Goal: Transaction & Acquisition: Obtain resource

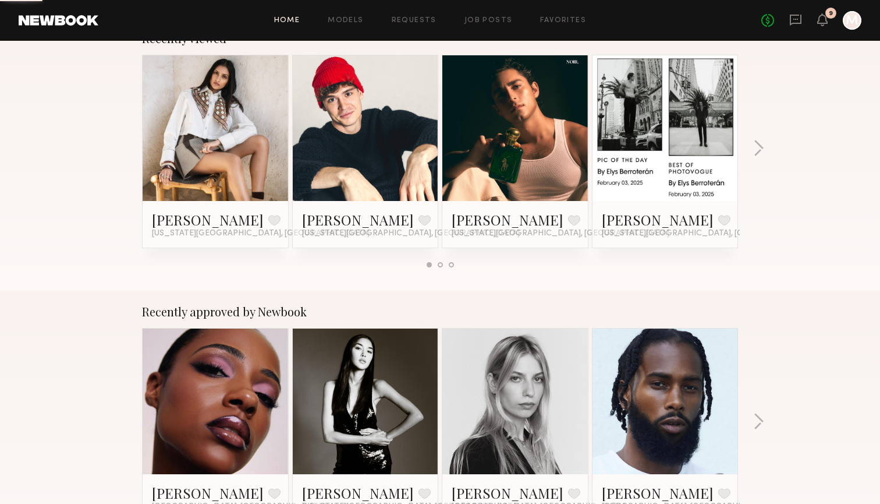
scroll to position [200, 0]
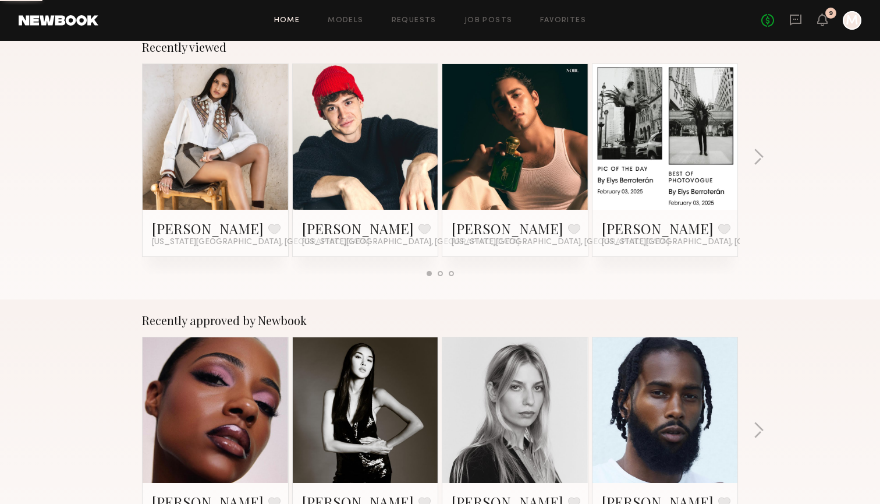
click at [349, 174] on link at bounding box center [365, 137] width 71 height 146
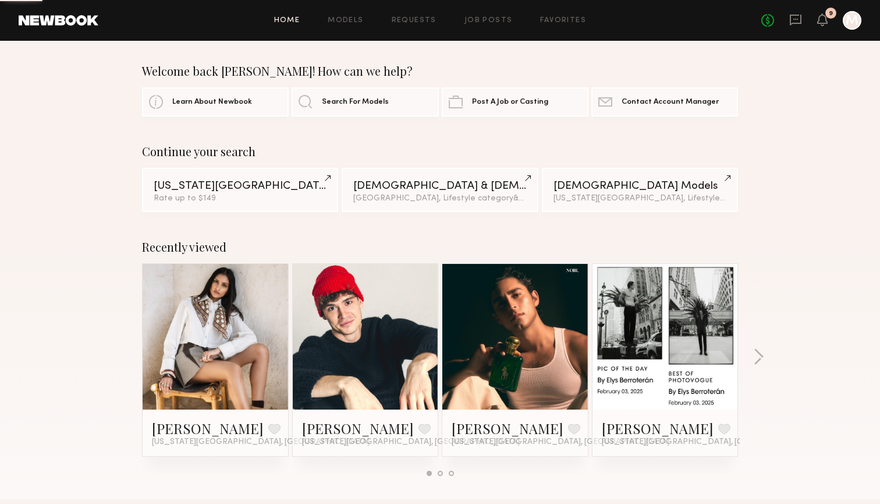
scroll to position [0, 0]
click at [561, 20] on link "Favorites" at bounding box center [563, 21] width 46 height 8
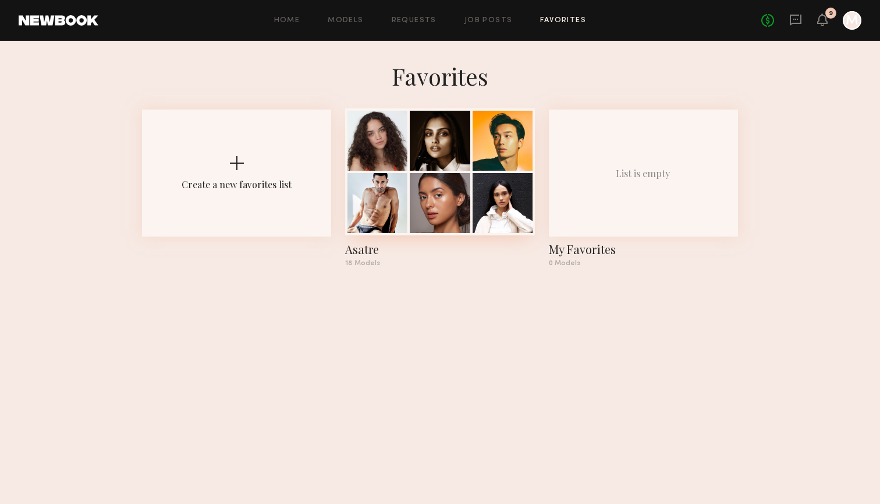
click at [473, 172] on div at bounding box center [439, 171] width 189 height 127
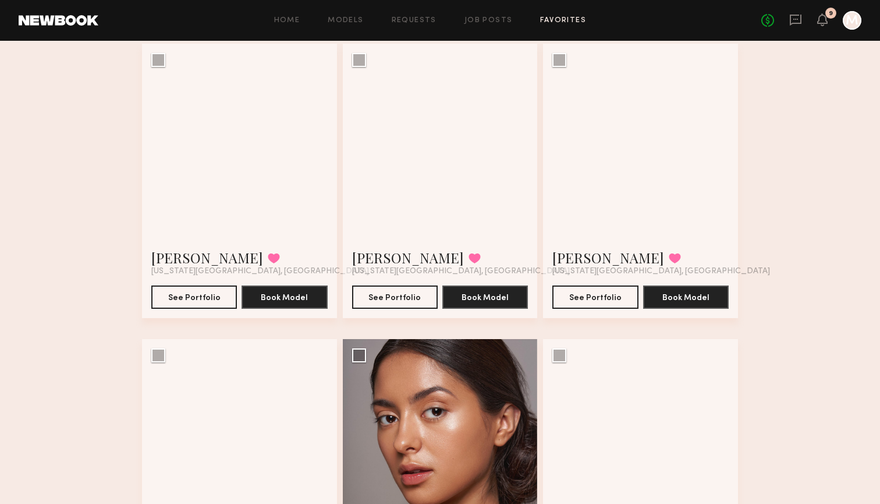
scroll to position [93, 0]
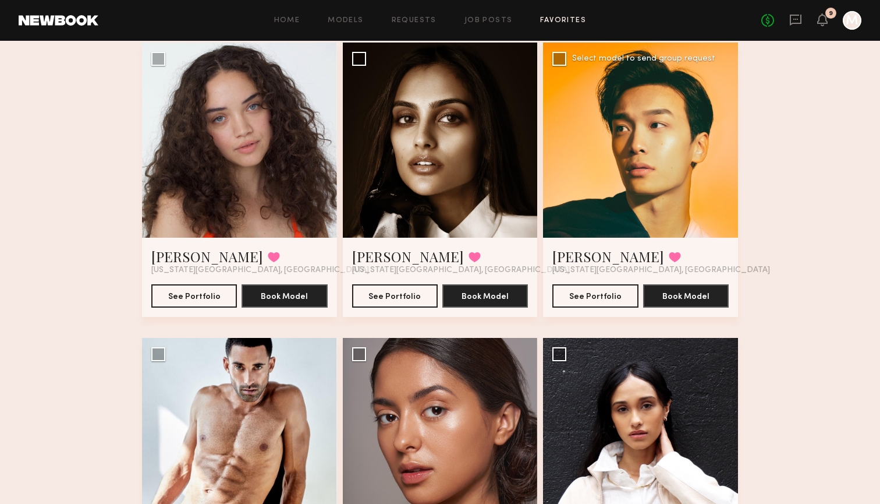
click at [645, 255] on div "Sonny D. Favorited New York City, NY" at bounding box center [641, 261] width 176 height 28
click at [600, 293] on button "See Portfolio" at bounding box center [596, 295] width 86 height 23
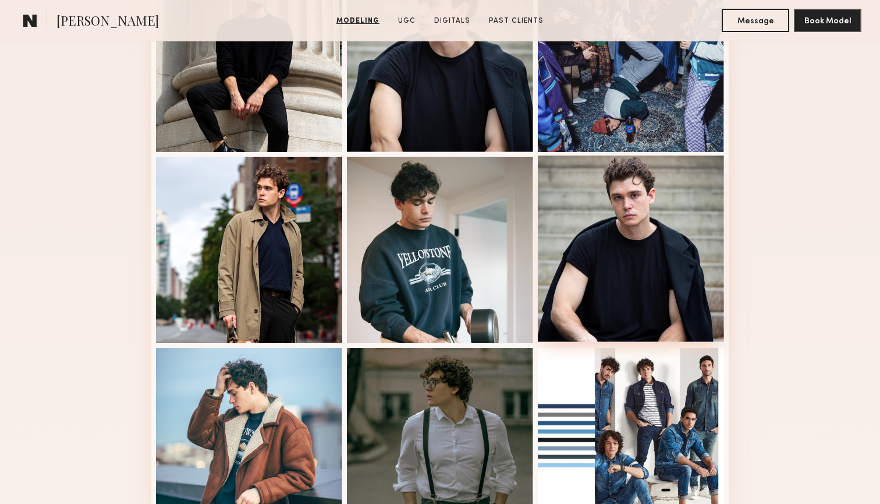
scroll to position [737, 0]
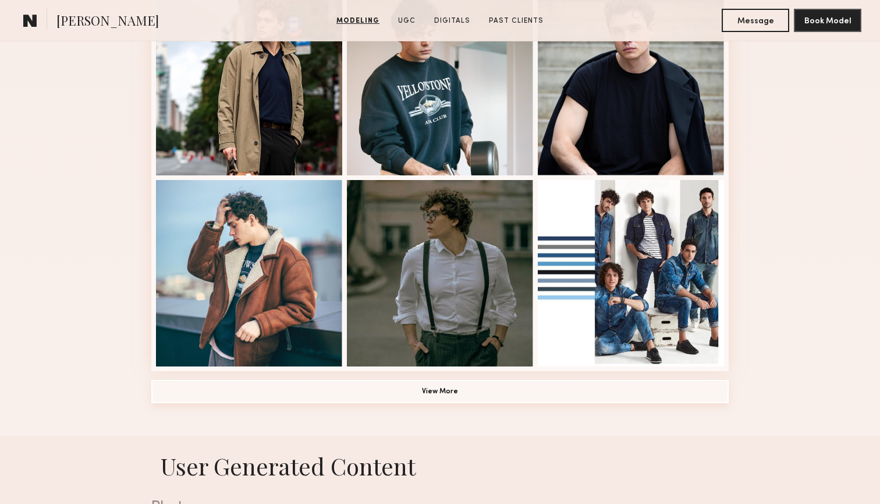
click at [500, 399] on button "View More" at bounding box center [440, 391] width 578 height 23
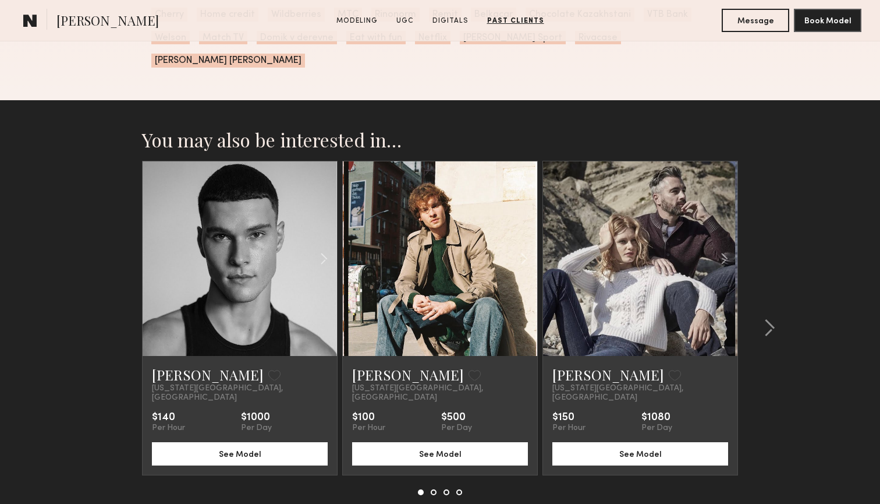
scroll to position [3390, 0]
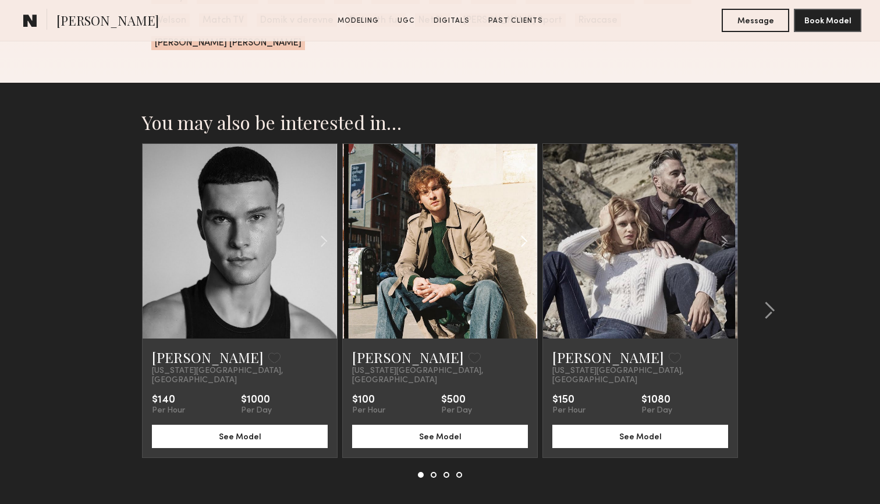
click at [523, 230] on common-icon at bounding box center [524, 241] width 17 height 22
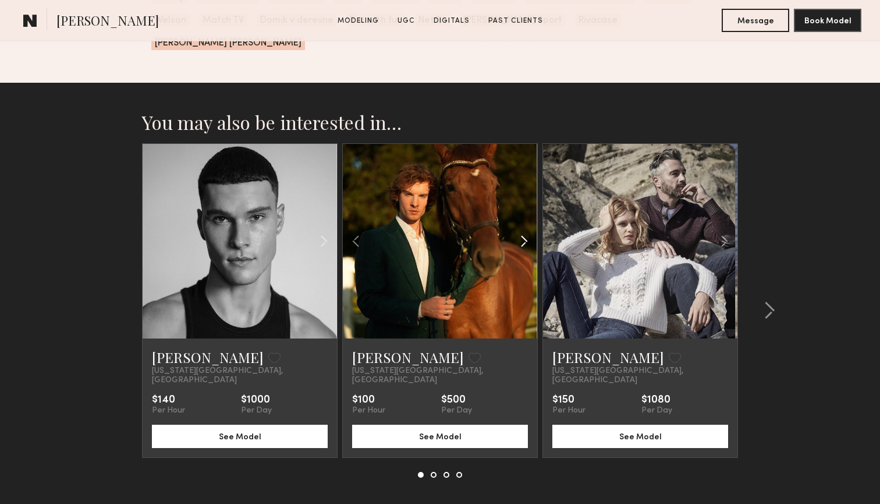
click at [524, 230] on common-icon at bounding box center [524, 241] width 17 height 22
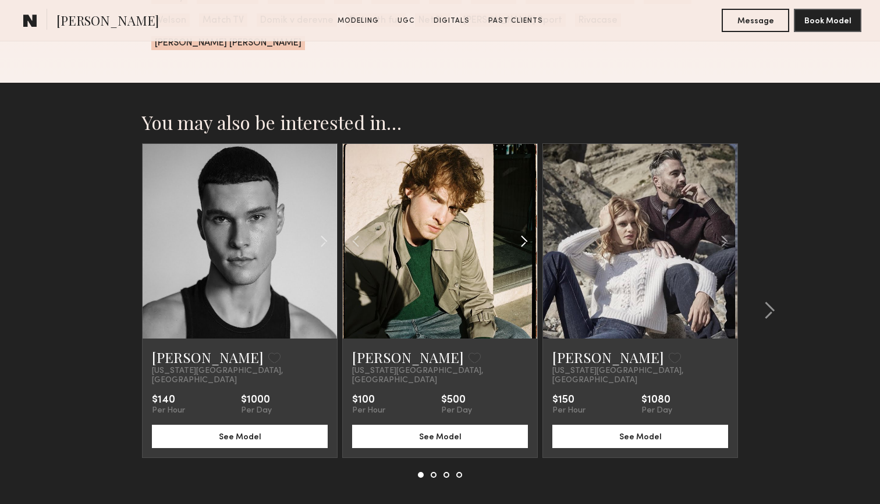
click at [524, 230] on common-icon at bounding box center [524, 241] width 17 height 22
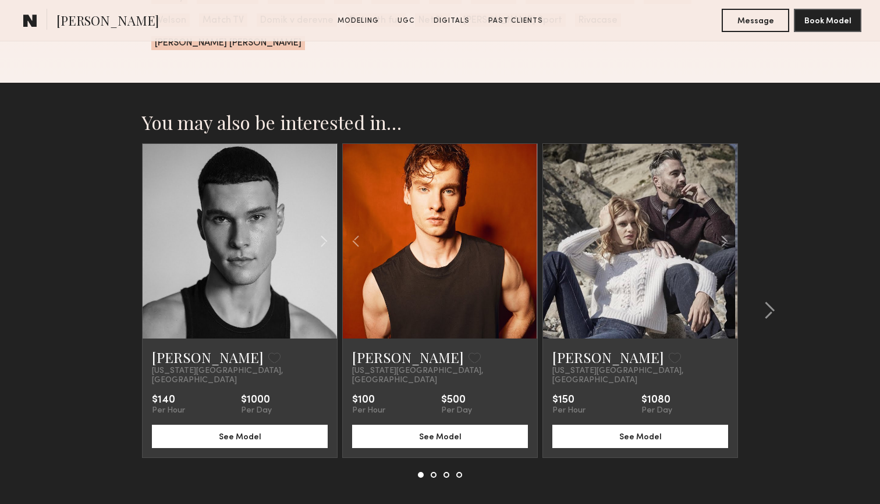
click at [524, 215] on div at bounding box center [440, 241] width 194 height 194
click at [725, 230] on common-icon at bounding box center [724, 241] width 17 height 22
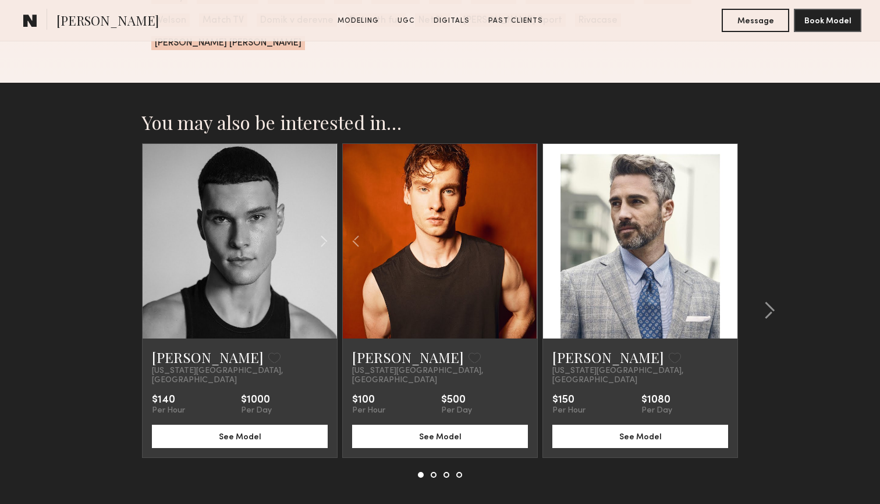
click at [725, 230] on common-icon at bounding box center [724, 241] width 17 height 22
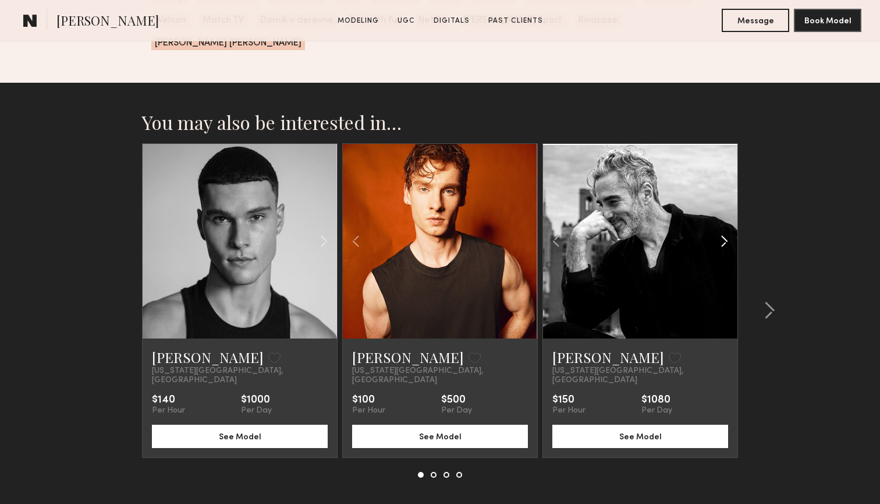
click at [725, 230] on common-icon at bounding box center [724, 241] width 17 height 22
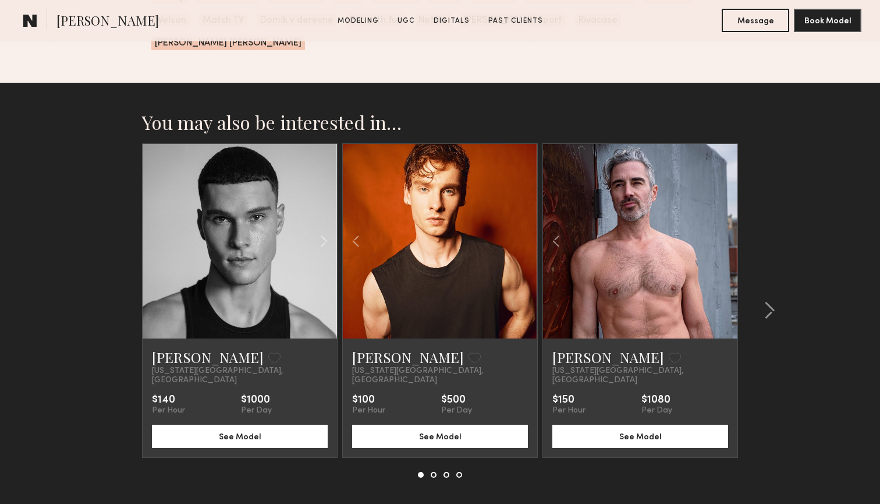
click at [725, 217] on div at bounding box center [640, 241] width 194 height 194
click at [329, 230] on common-icon at bounding box center [324, 241] width 17 height 22
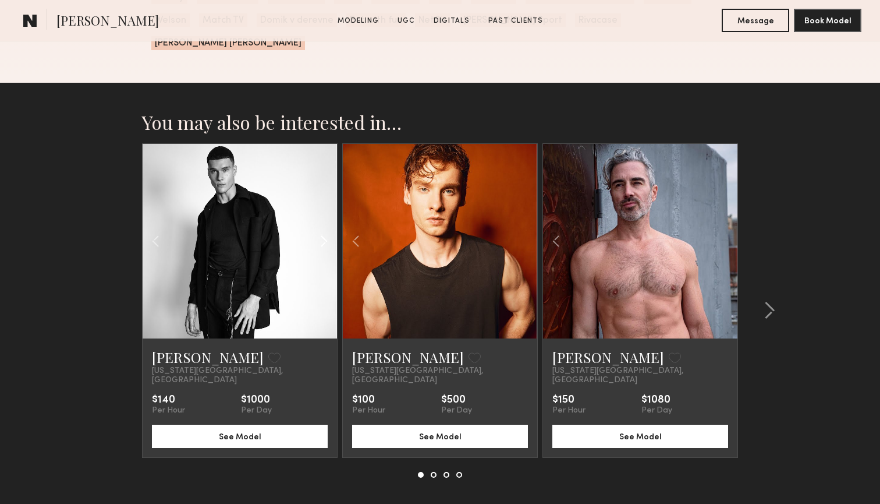
click at [329, 230] on common-icon at bounding box center [324, 241] width 17 height 22
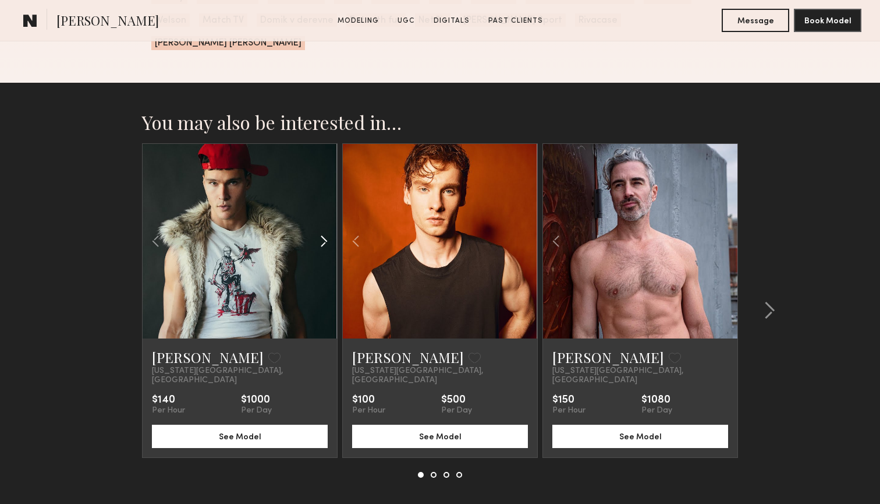
click at [329, 230] on common-icon at bounding box center [324, 241] width 17 height 22
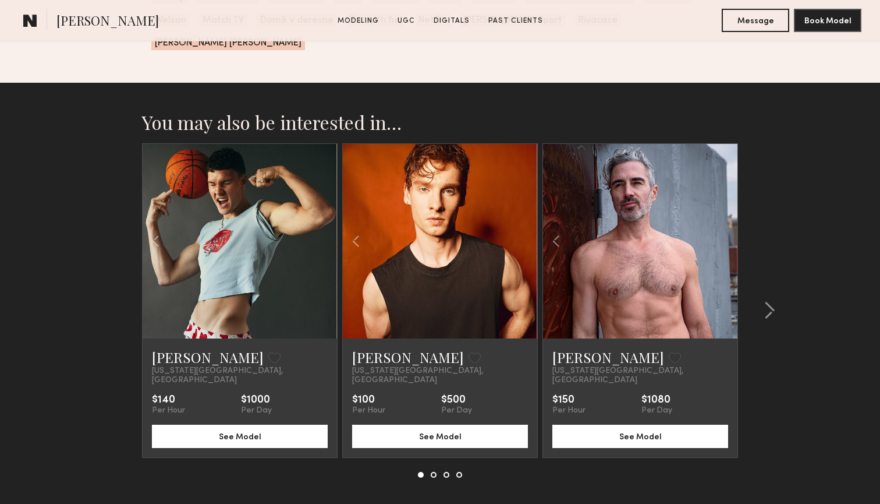
click at [329, 212] on div at bounding box center [240, 241] width 194 height 194
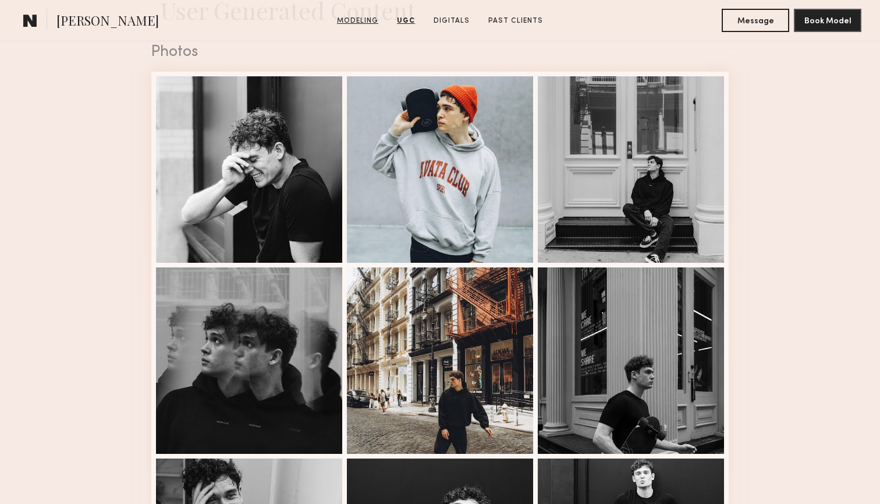
click at [356, 17] on link "Modeling" at bounding box center [358, 21] width 51 height 10
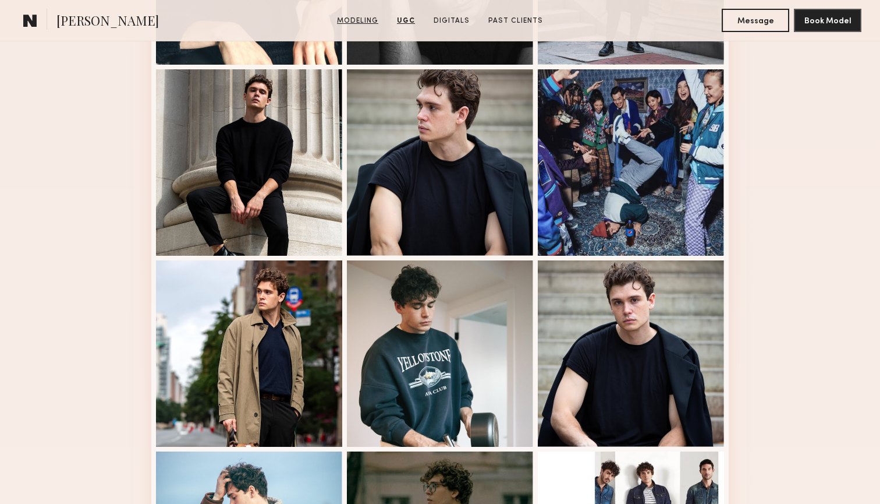
scroll to position [197, 0]
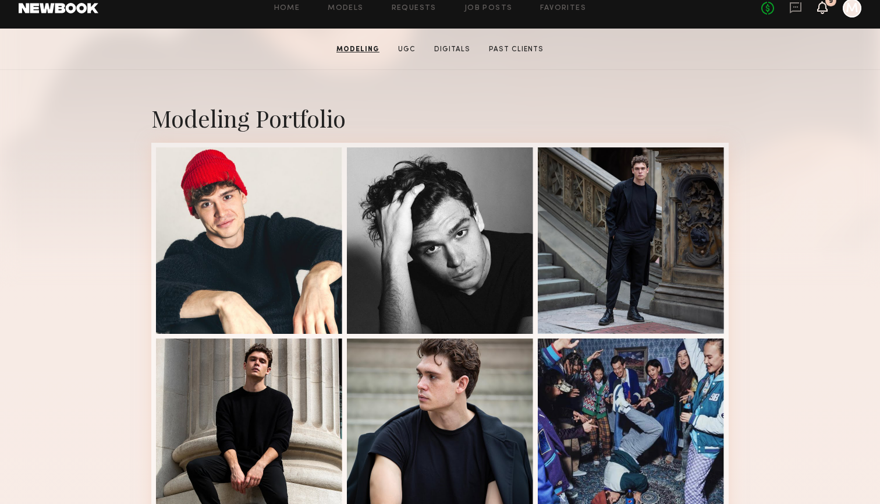
click at [825, 13] on icon at bounding box center [822, 13] width 3 height 2
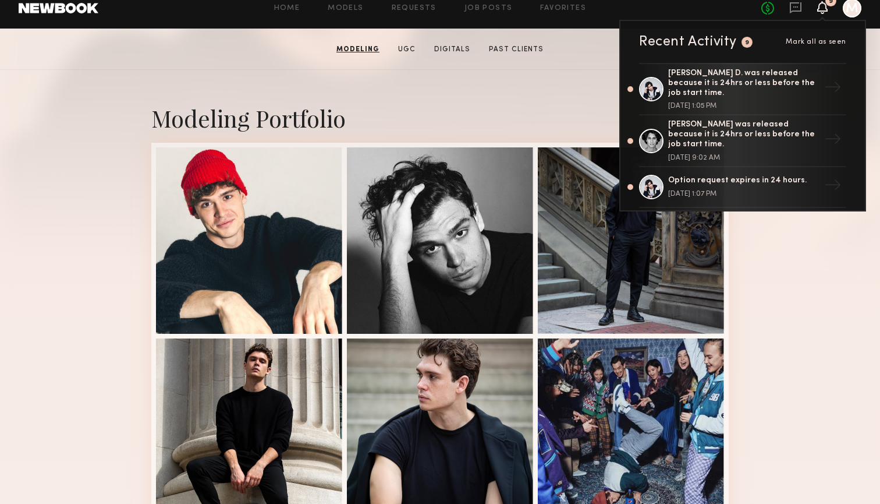
click at [825, 13] on icon at bounding box center [822, 13] width 3 height 2
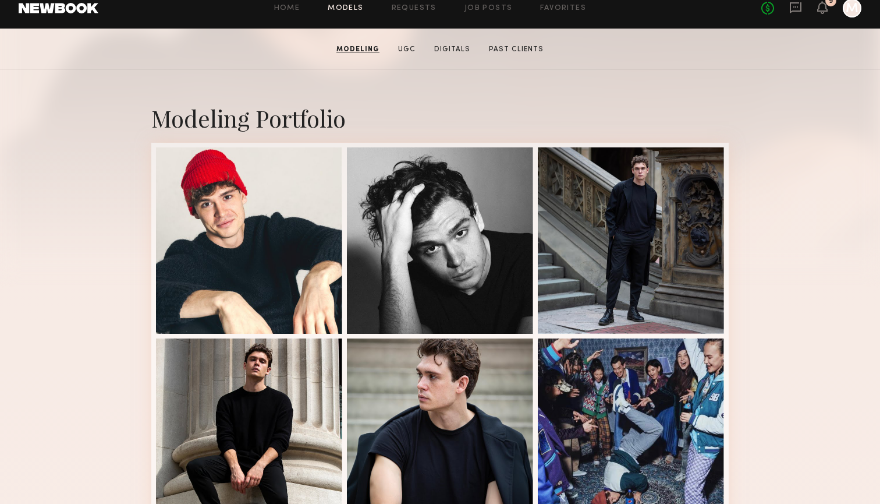
click at [362, 5] on link "Models" at bounding box center [346, 9] width 36 height 8
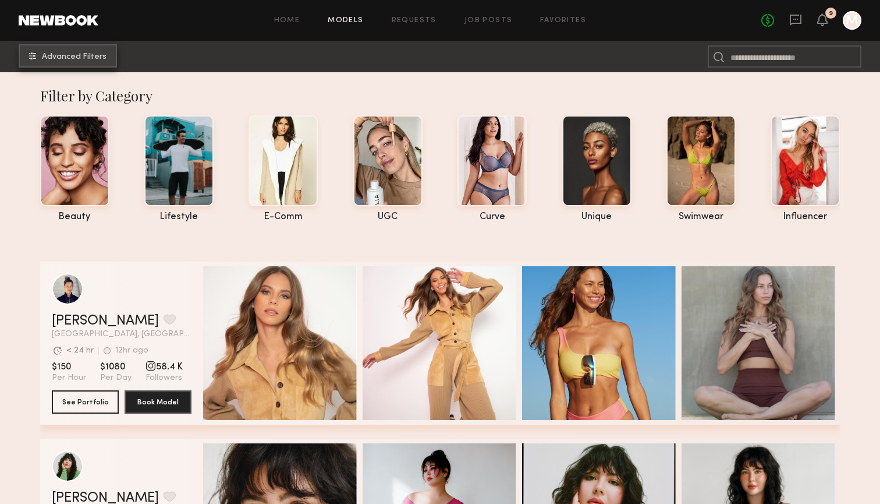
click at [69, 64] on button "Advanced Filters" at bounding box center [68, 55] width 98 height 23
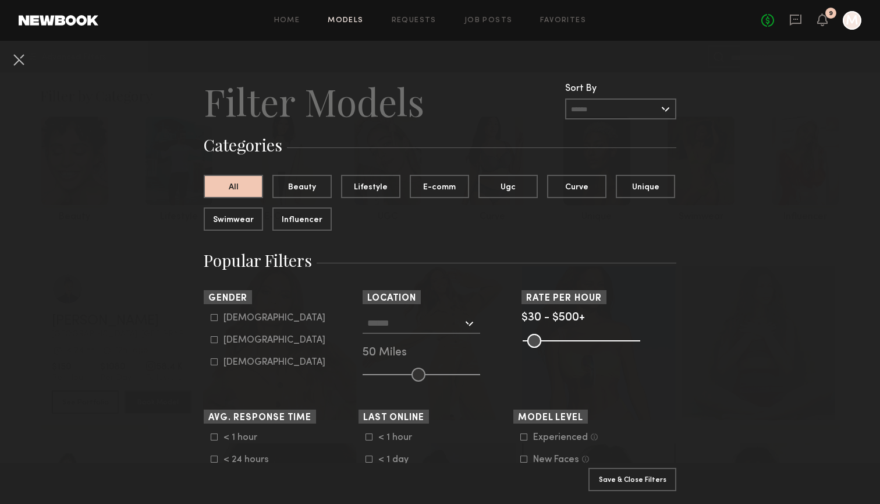
click at [376, 319] on input "text" at bounding box center [415, 323] width 96 height 20
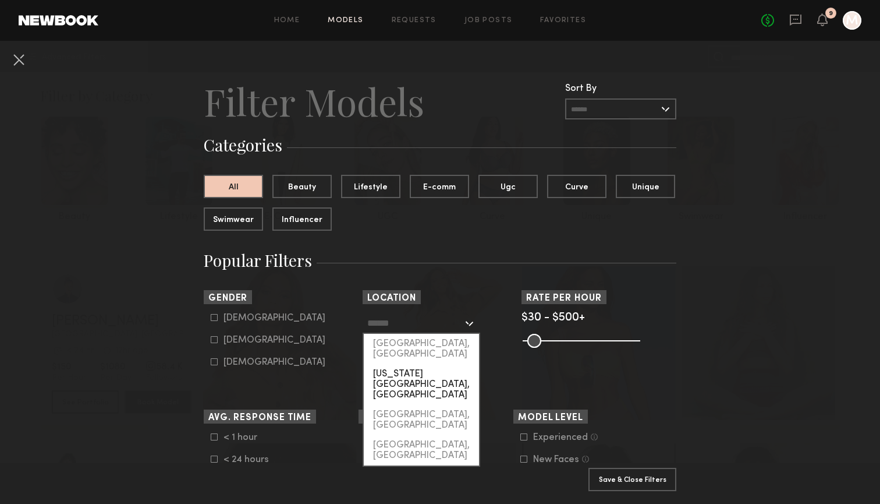
click at [413, 366] on div "[US_STATE][GEOGRAPHIC_DATA], [GEOGRAPHIC_DATA]" at bounding box center [421, 384] width 115 height 41
type input "**********"
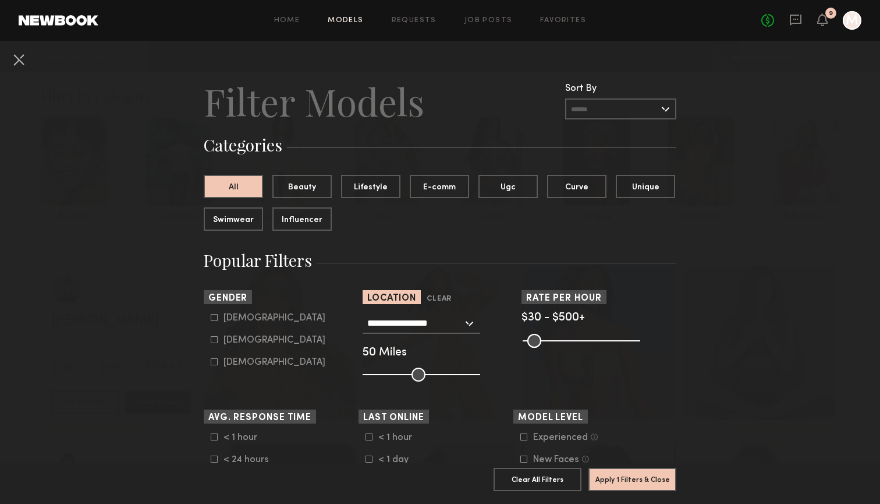
click at [575, 338] on common-range-minmax at bounding box center [581, 340] width 118 height 14
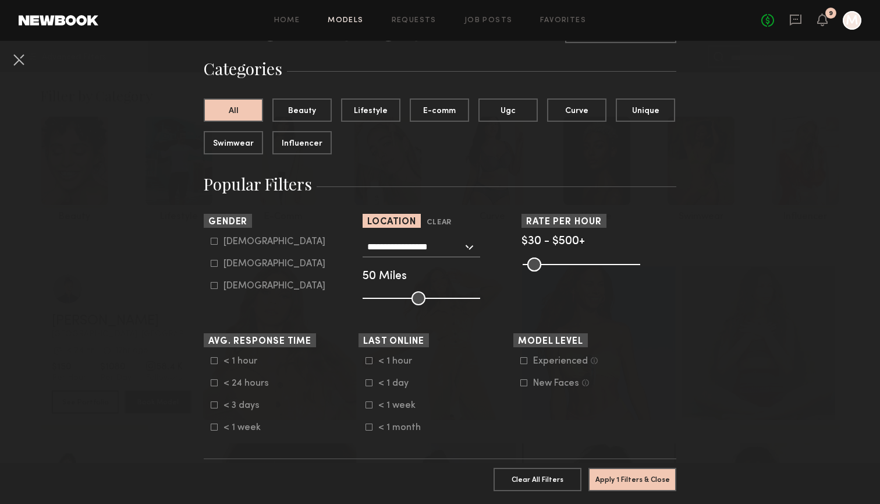
scroll to position [88, 0]
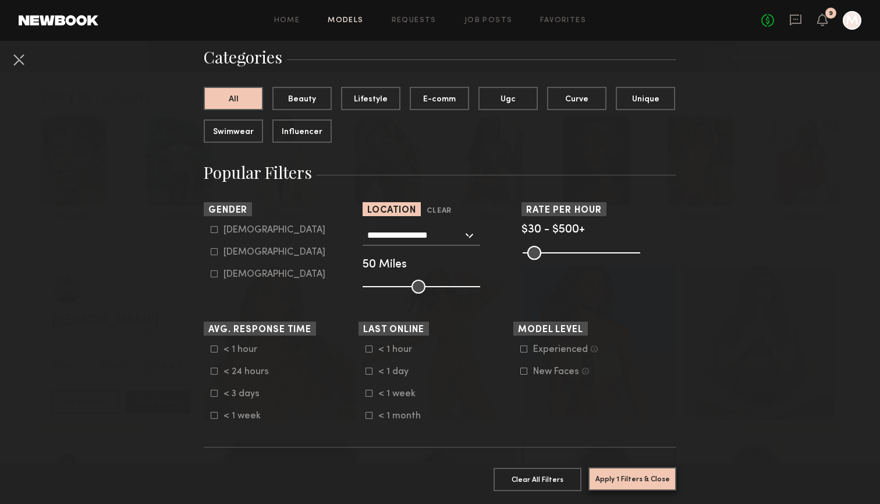
click at [641, 484] on button "Apply 1 Filters & Close" at bounding box center [633, 478] width 88 height 23
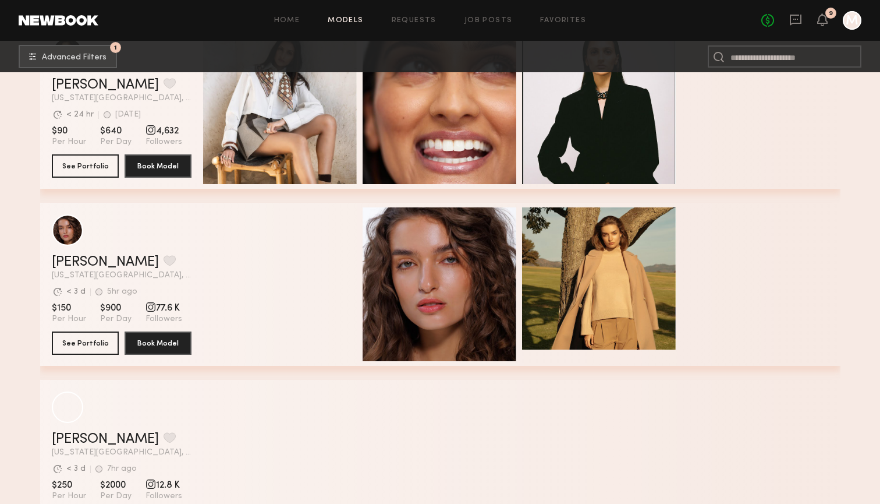
scroll to position [1613, 0]
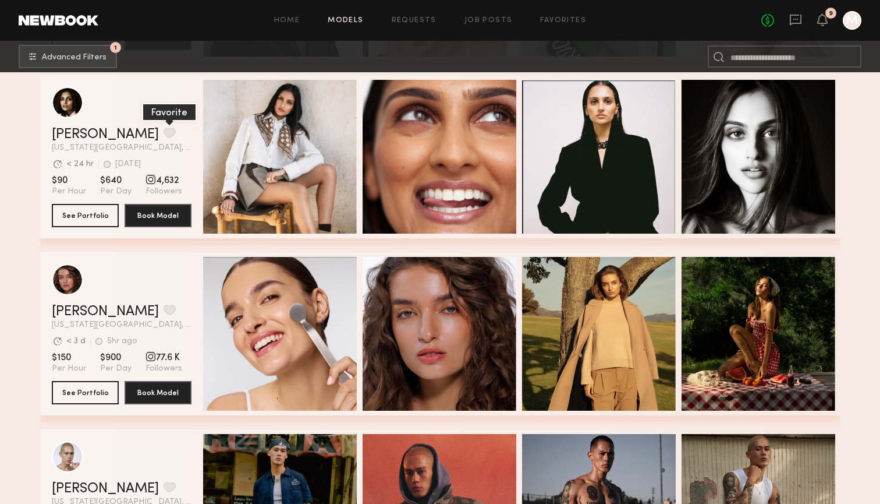
click at [164, 132] on button "grid" at bounding box center [170, 133] width 12 height 10
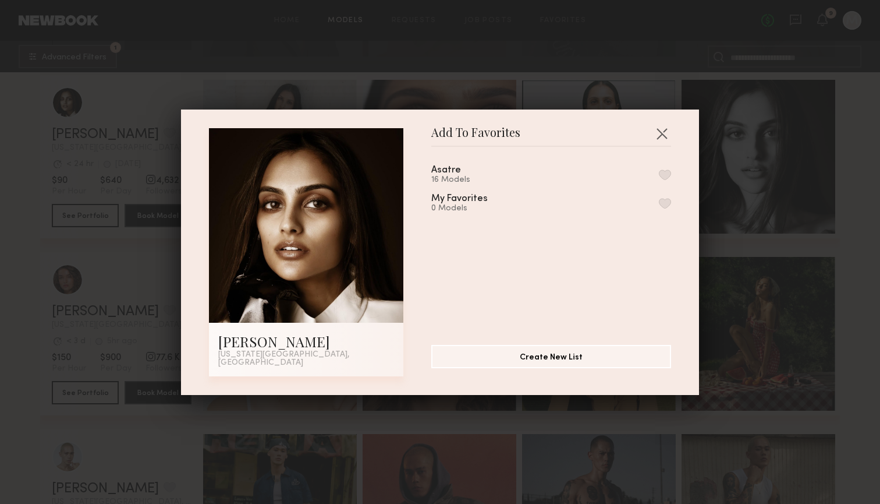
click at [666, 177] on button "button" at bounding box center [665, 174] width 12 height 10
click at [664, 139] on button "button" at bounding box center [662, 133] width 19 height 19
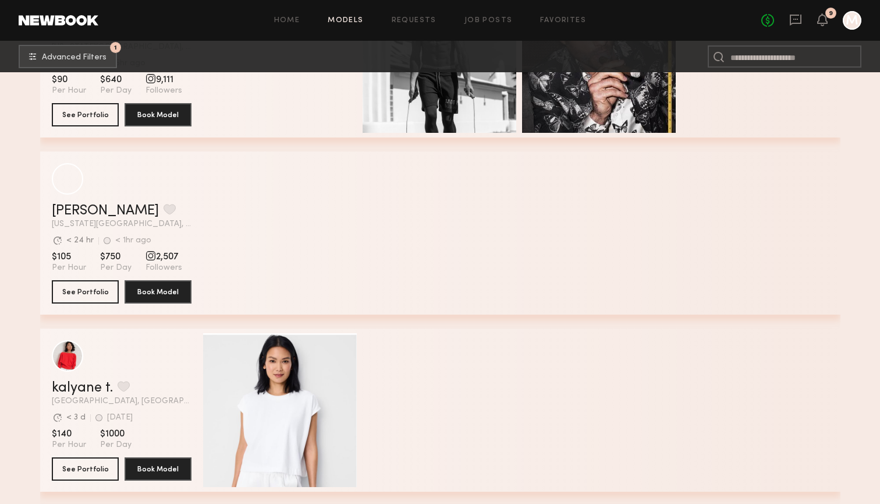
scroll to position [11627, 0]
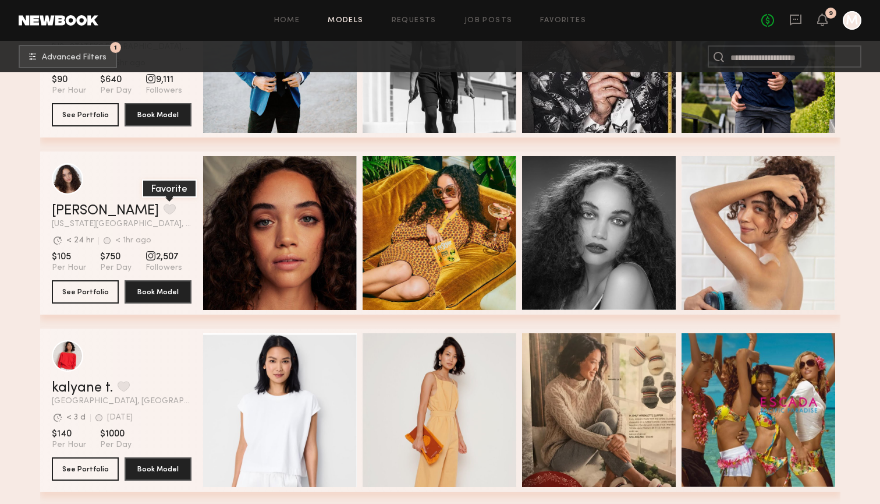
click at [164, 209] on button "grid" at bounding box center [170, 209] width 12 height 10
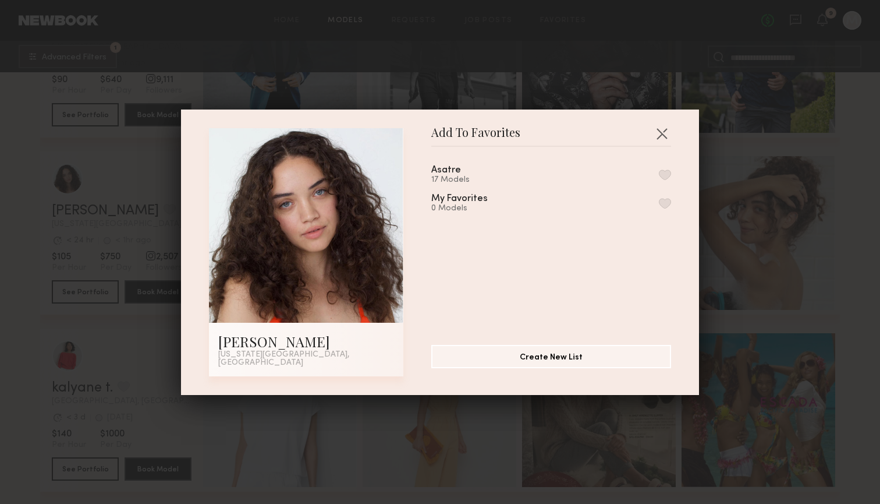
click at [663, 180] on button "button" at bounding box center [665, 174] width 12 height 10
click at [663, 130] on button "button" at bounding box center [662, 133] width 19 height 19
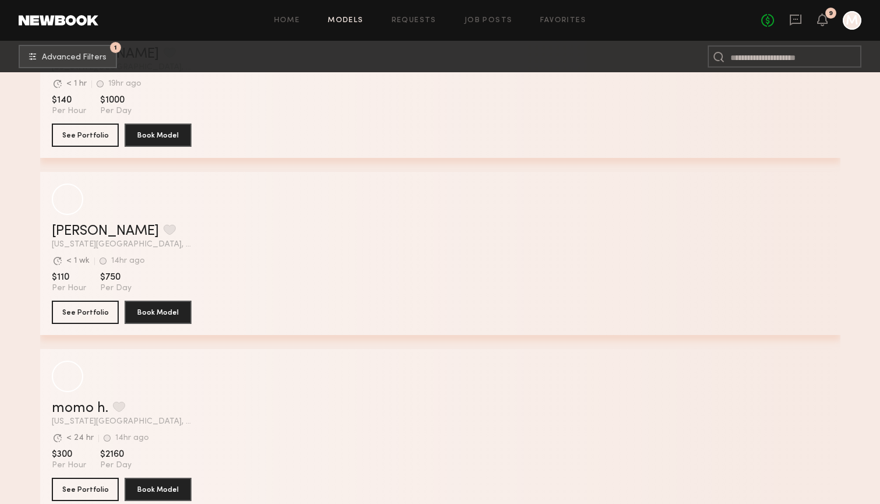
scroll to position [4362, 0]
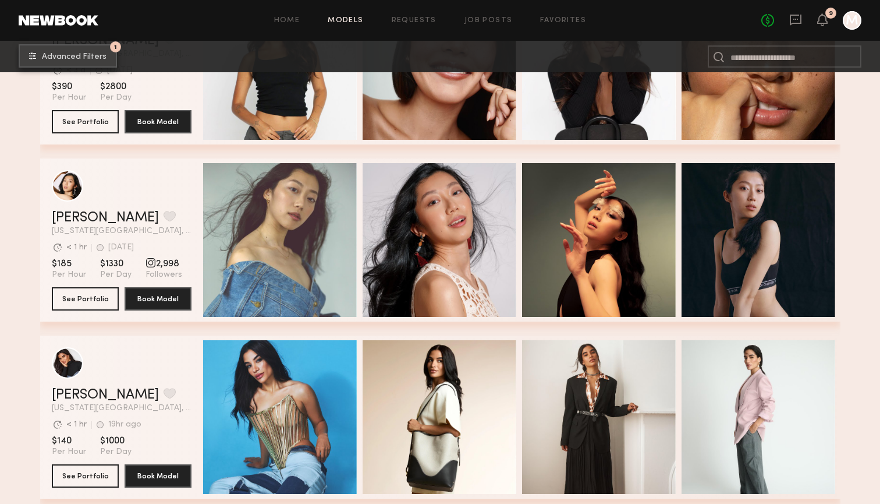
click at [69, 51] on button "1 Advanced Filters" at bounding box center [68, 55] width 98 height 23
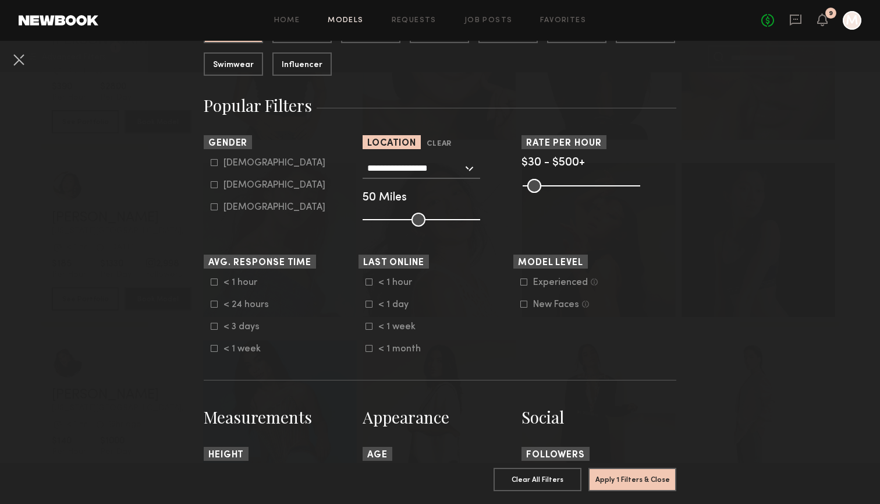
scroll to position [129, 0]
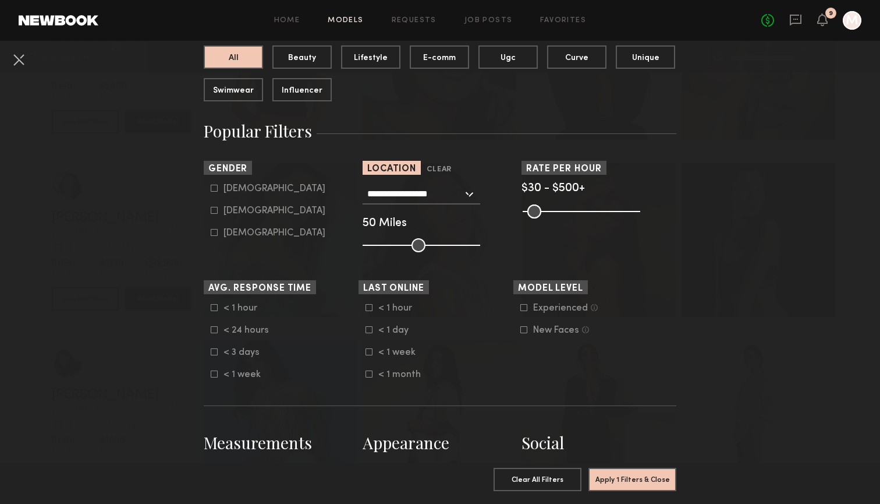
click at [408, 194] on input "**********" at bounding box center [415, 193] width 96 height 20
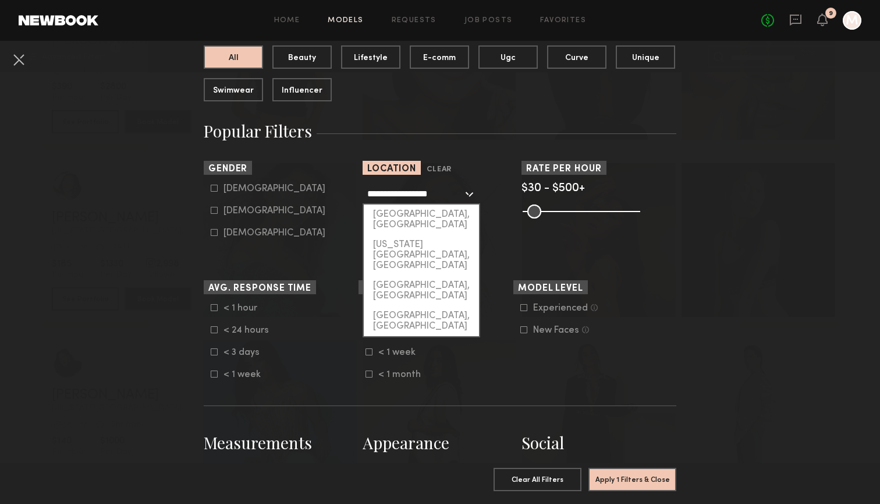
click at [408, 194] on input "**********" at bounding box center [415, 193] width 96 height 20
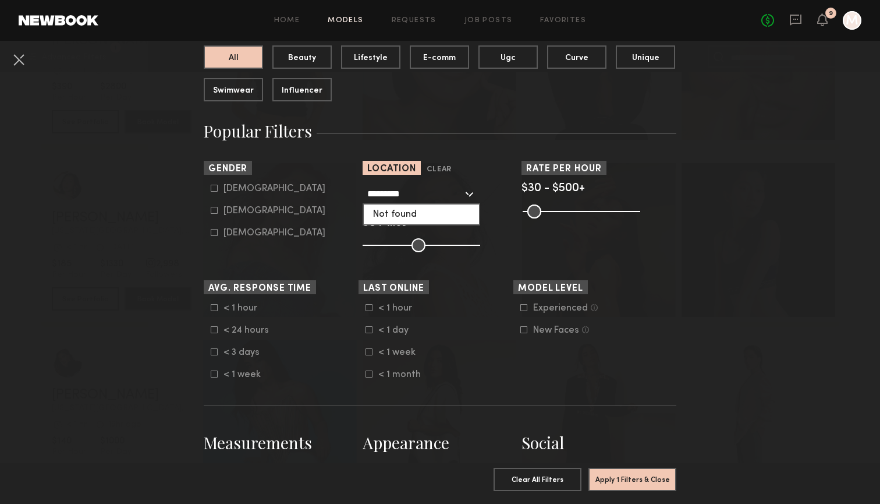
click button "Clear" at bounding box center [0, 0] width 0 height 0
click at [384, 187] on input "*********" at bounding box center [415, 193] width 96 height 20
click at [471, 194] on div "*********" at bounding box center [422, 193] width 118 height 21
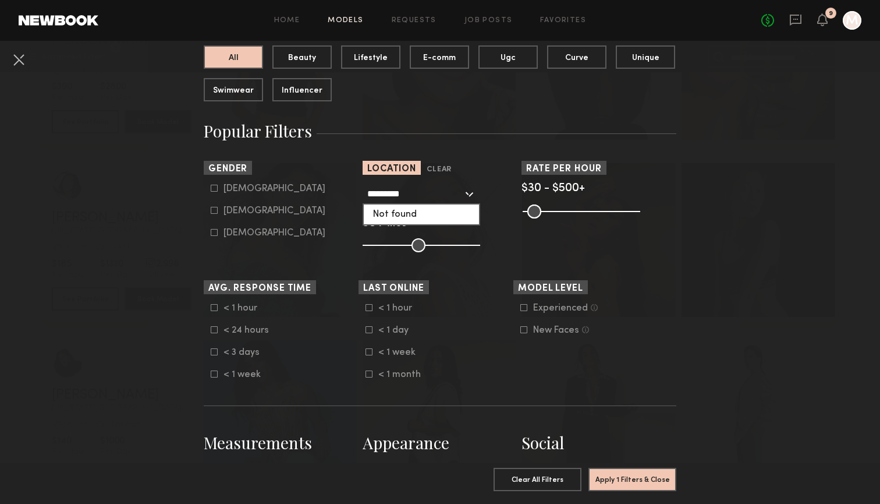
click at [433, 195] on input "*********" at bounding box center [415, 193] width 96 height 20
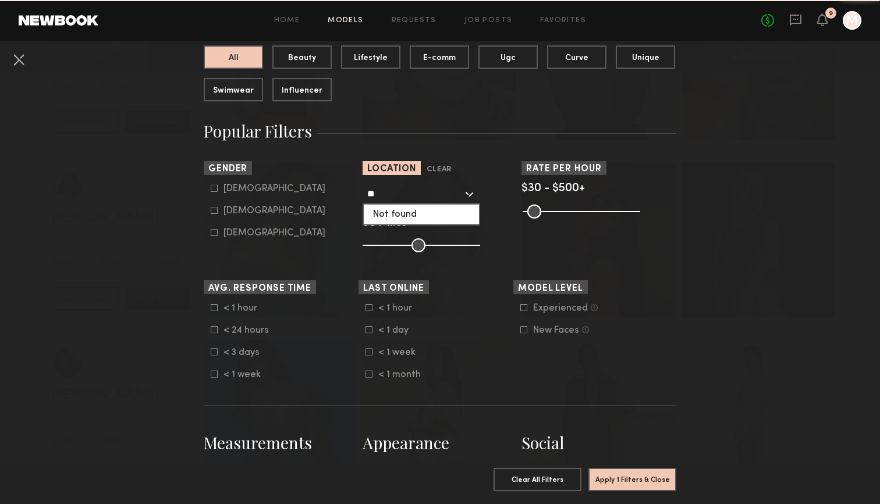
type input "*"
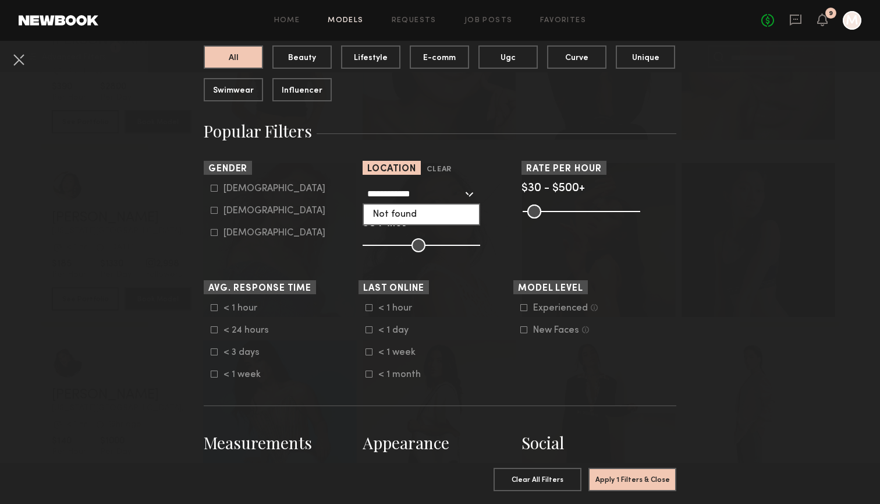
type input "**********"
click button "Clear" at bounding box center [0, 0] width 0 height 0
click at [408, 196] on input "**********" at bounding box center [415, 193] width 96 height 20
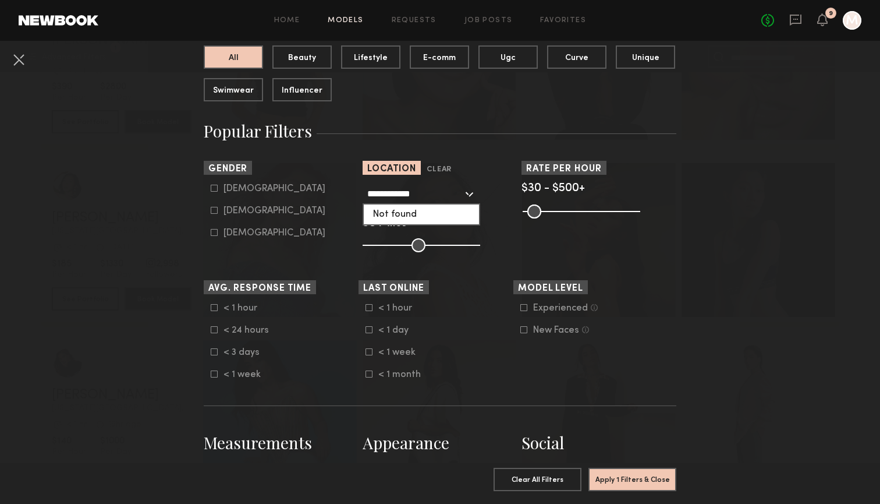
click at [408, 196] on input "**********" at bounding box center [415, 193] width 96 height 20
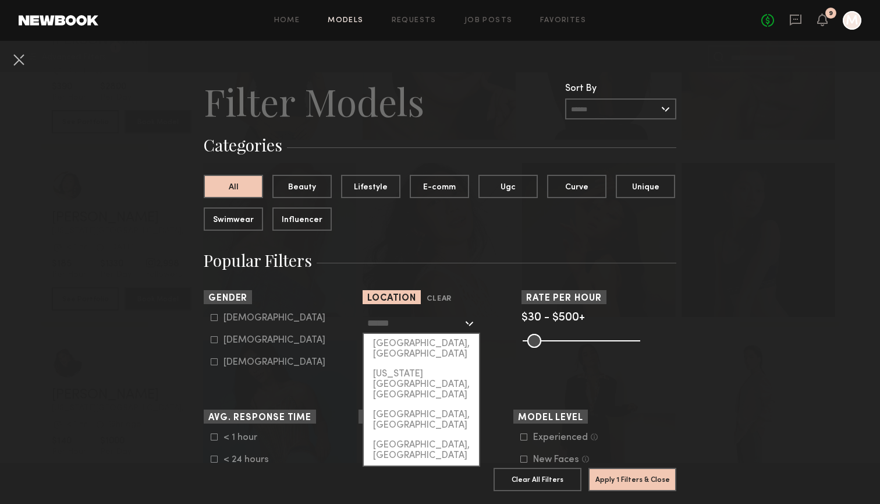
scroll to position [0, 0]
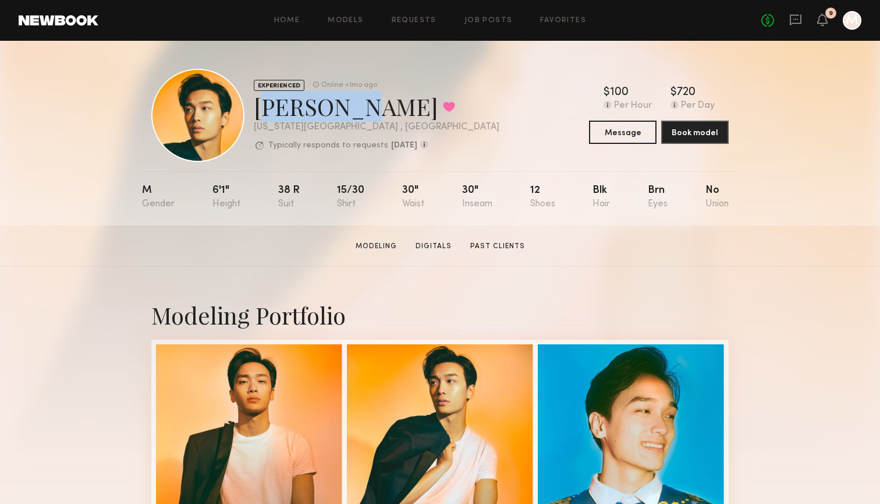
drag, startPoint x: 344, startPoint y: 107, endPoint x: 260, endPoint y: 107, distance: 84.4
click at [260, 107] on div "Sonny D. Favorited" at bounding box center [377, 106] width 246 height 31
copy div "Sonny D."
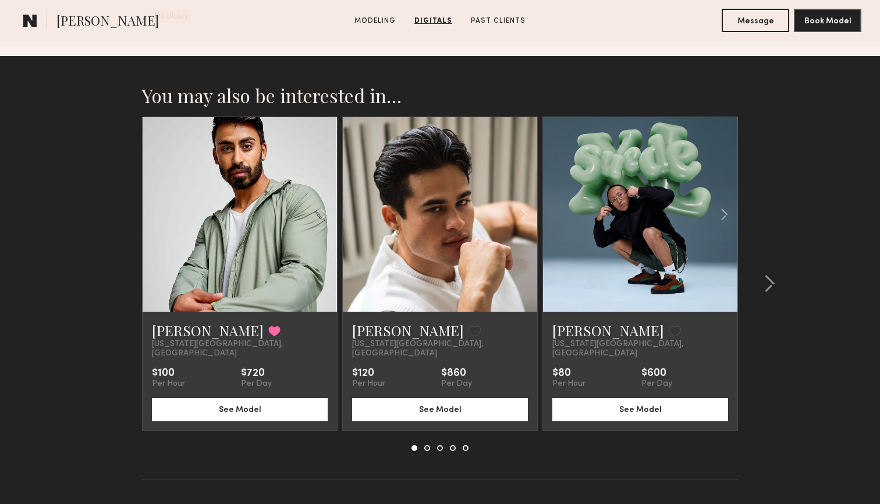
scroll to position [1774, 0]
